Goal: Information Seeking & Learning: Learn about a topic

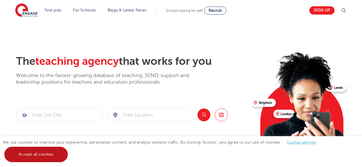
click at [37, 157] on link "Accept all cookies" at bounding box center [36, 154] width 64 height 15
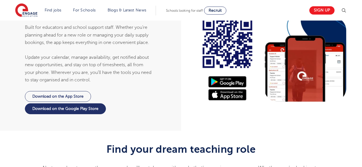
scroll to position [731, 0]
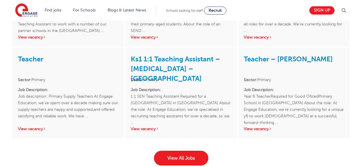
scroll to position [857, 0]
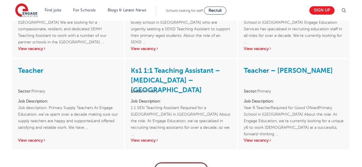
click at [179, 163] on link "View All Jobs" at bounding box center [181, 170] width 54 height 15
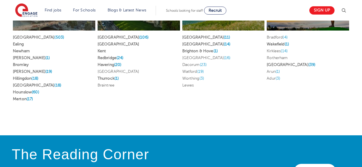
scroll to position [1296, 0]
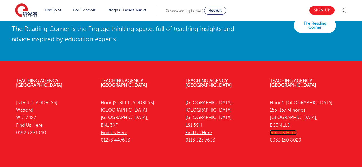
click at [277, 131] on link "Find Us Here" at bounding box center [283, 133] width 27 height 5
click at [198, 131] on link "Find Us Here" at bounding box center [199, 133] width 27 height 5
click at [199, 131] on link "Find Us Here" at bounding box center [199, 133] width 27 height 5
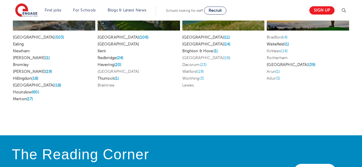
click at [342, 96] on div "North Find jobs in North Bradford (4) Wakefield (1) Kirklees (14) Rotherham Lee…" at bounding box center [308, 36] width 85 height 153
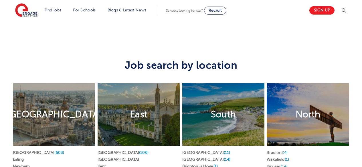
scroll to position [1024, 0]
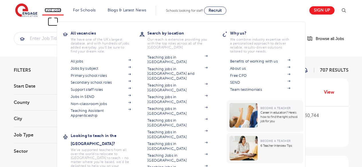
click at [51, 10] on link "Find jobs" at bounding box center [53, 10] width 17 height 4
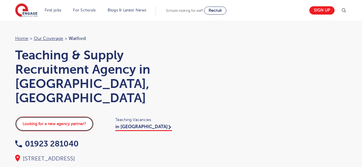
click at [64, 117] on link "Looking for a new agency partner?" at bounding box center [54, 124] width 78 height 15
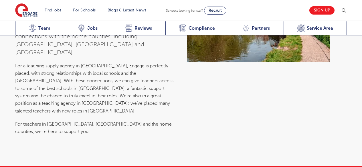
scroll to position [2206, 0]
